Goal: Check status: Check status

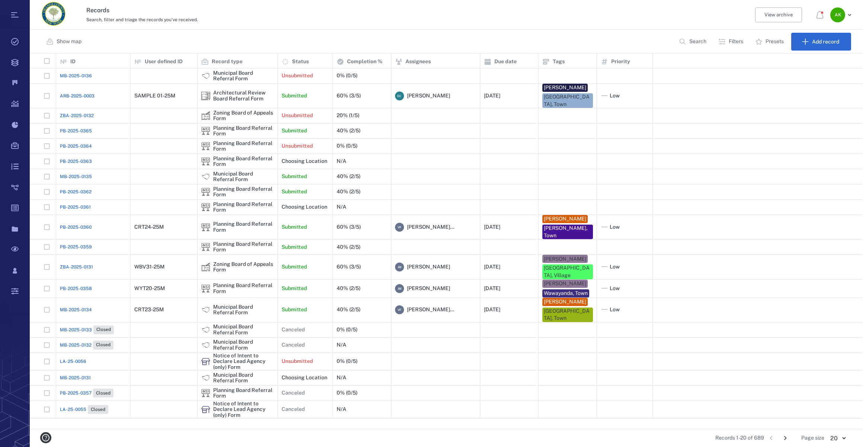
click at [76, 189] on span "PB-2025-0362" at bounding box center [76, 192] width 32 height 7
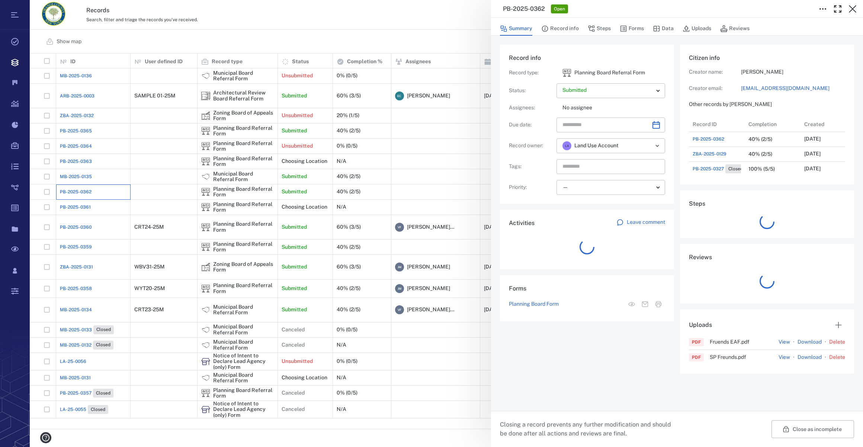
scroll to position [6, 5]
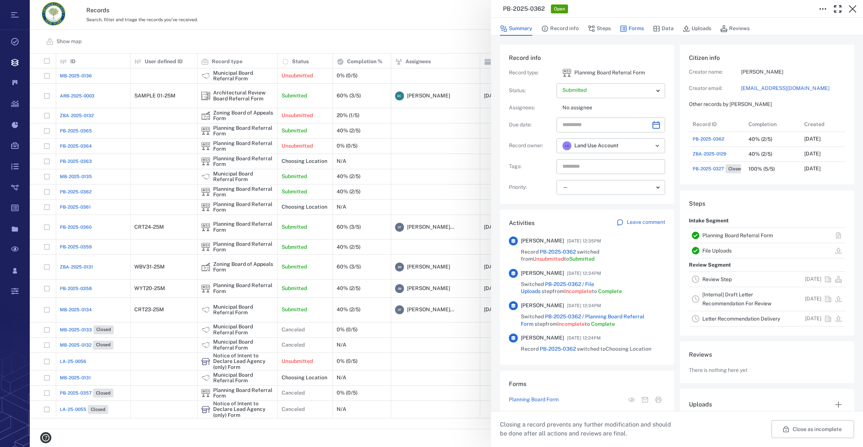
click at [635, 28] on button "Forms" at bounding box center [632, 29] width 24 height 14
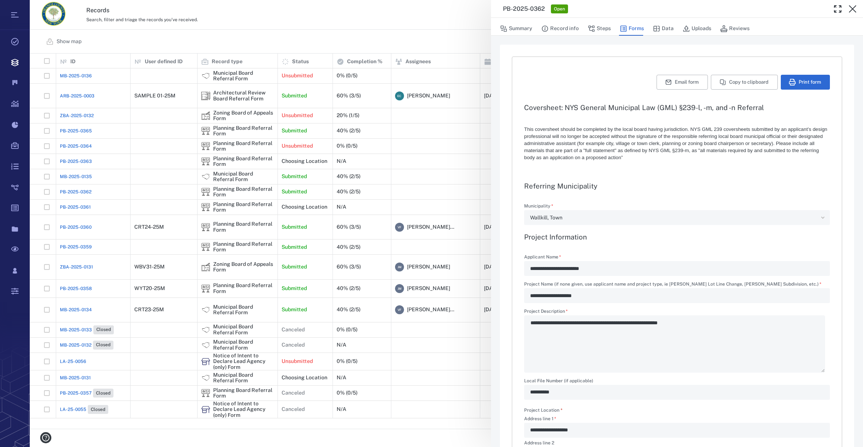
click at [79, 186] on div "**********" at bounding box center [447, 223] width 834 height 447
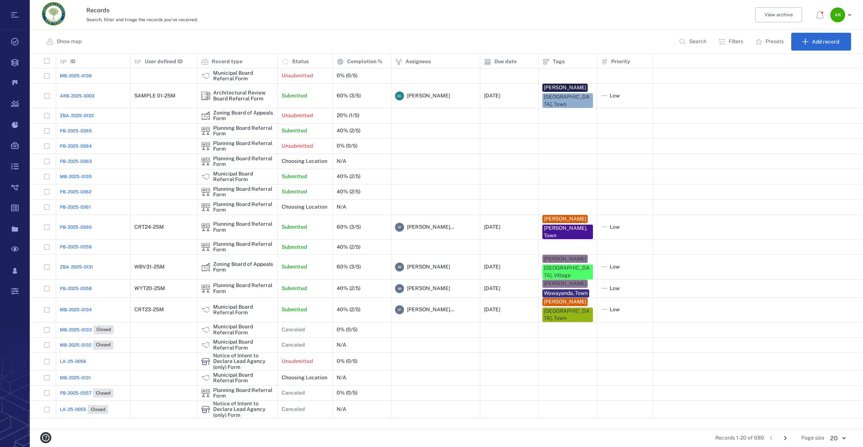
click at [79, 189] on span "PB-2025-0362" at bounding box center [76, 192] width 32 height 7
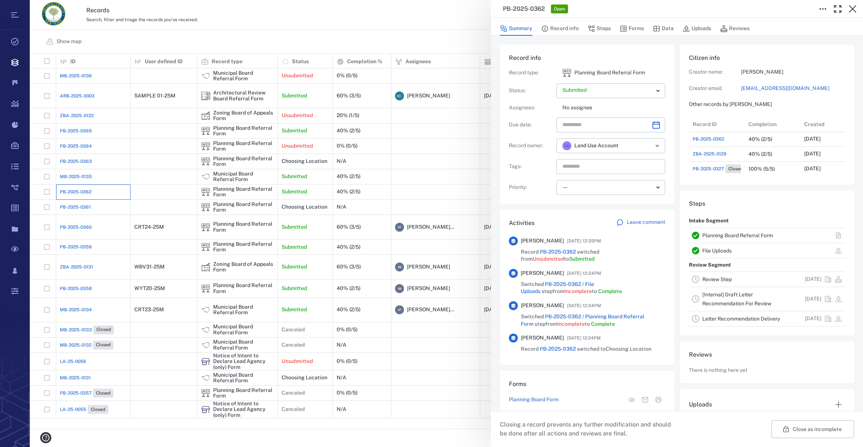
scroll to position [387, 143]
click at [640, 28] on button "Forms" at bounding box center [632, 29] width 24 height 14
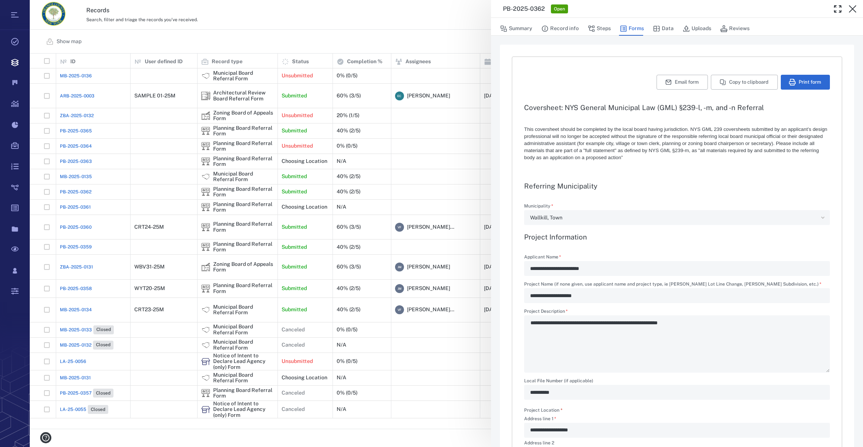
type textarea "*"
click at [529, 268] on div "**********" at bounding box center [677, 268] width 306 height 15
click at [433, 443] on div "**********" at bounding box center [447, 223] width 834 height 447
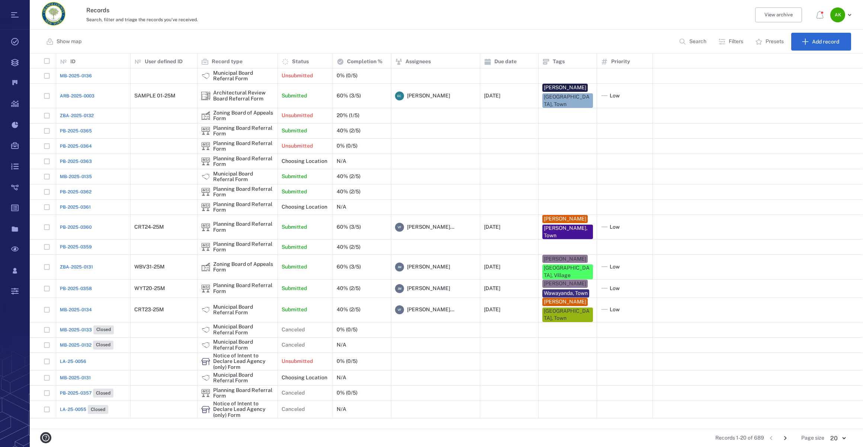
scroll to position [370, 828]
click at [77, 189] on span "PB-2025-0362" at bounding box center [76, 192] width 32 height 7
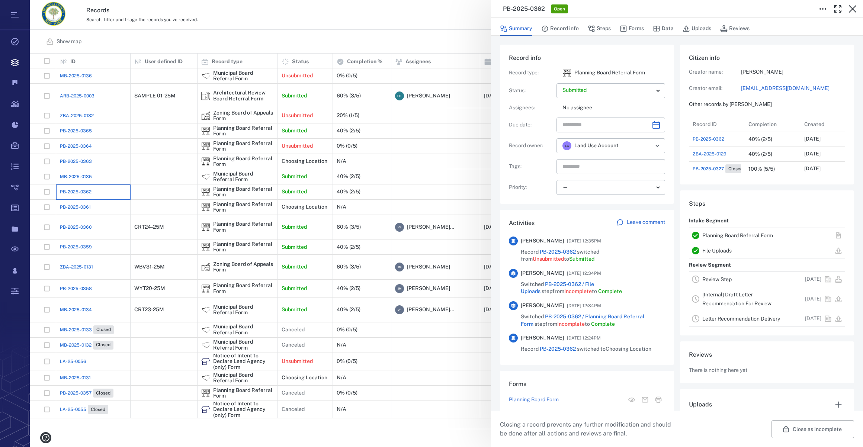
scroll to position [387, 143]
click at [850, 6] on icon "button" at bounding box center [852, 8] width 7 height 7
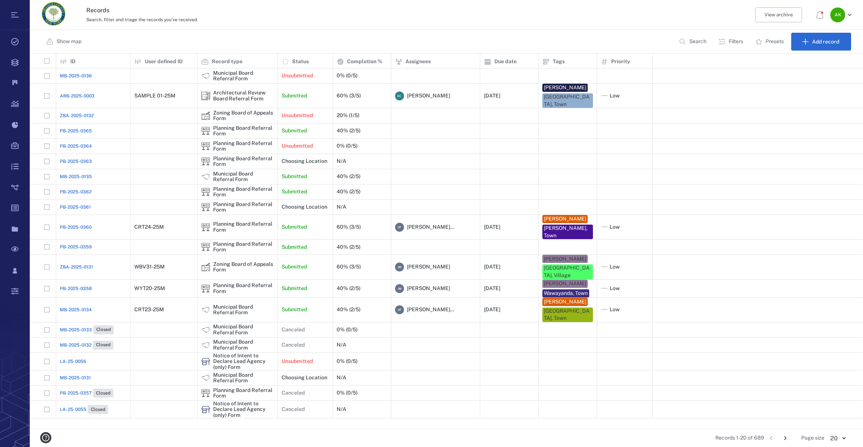
click at [66, 204] on span "PB-2025-0361" at bounding box center [75, 207] width 31 height 7
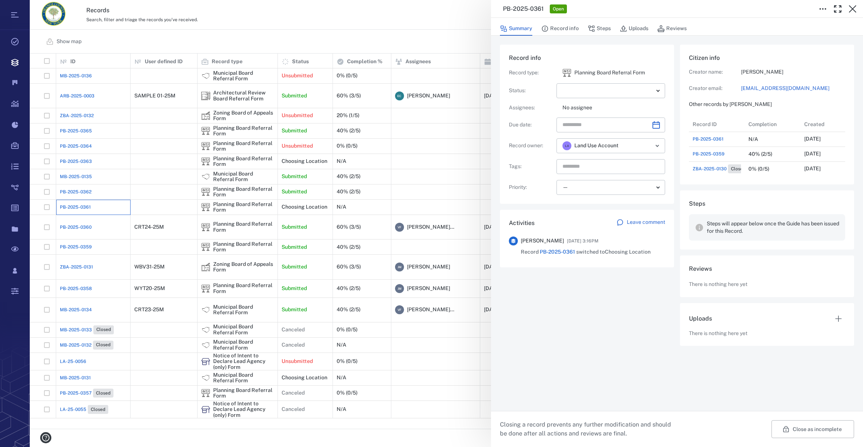
scroll to position [268, 146]
click at [853, 5] on icon "button" at bounding box center [853, 8] width 9 height 9
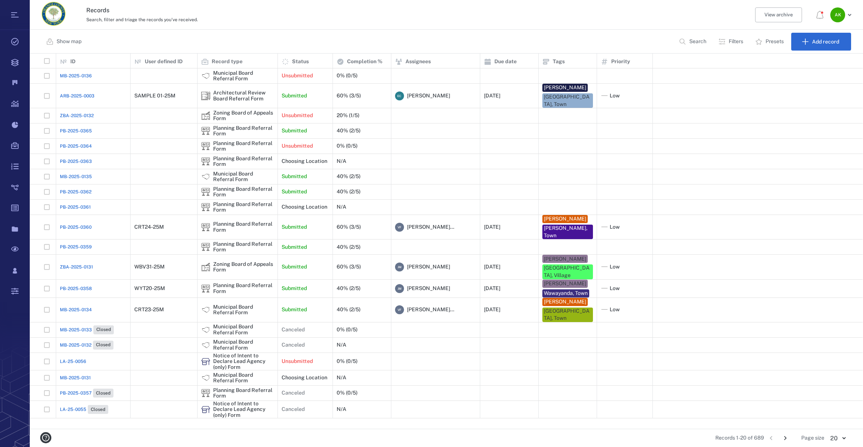
click at [78, 189] on span "PB-2025-0362" at bounding box center [76, 192] width 32 height 7
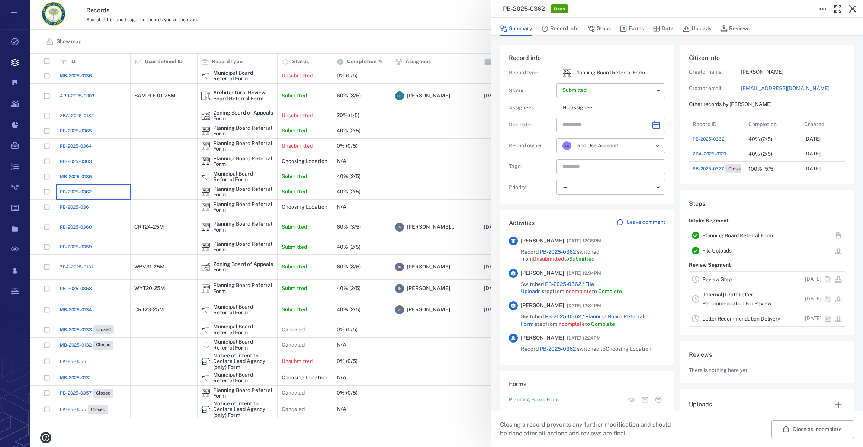
scroll to position [387, 143]
